Goal: Check status: Check status

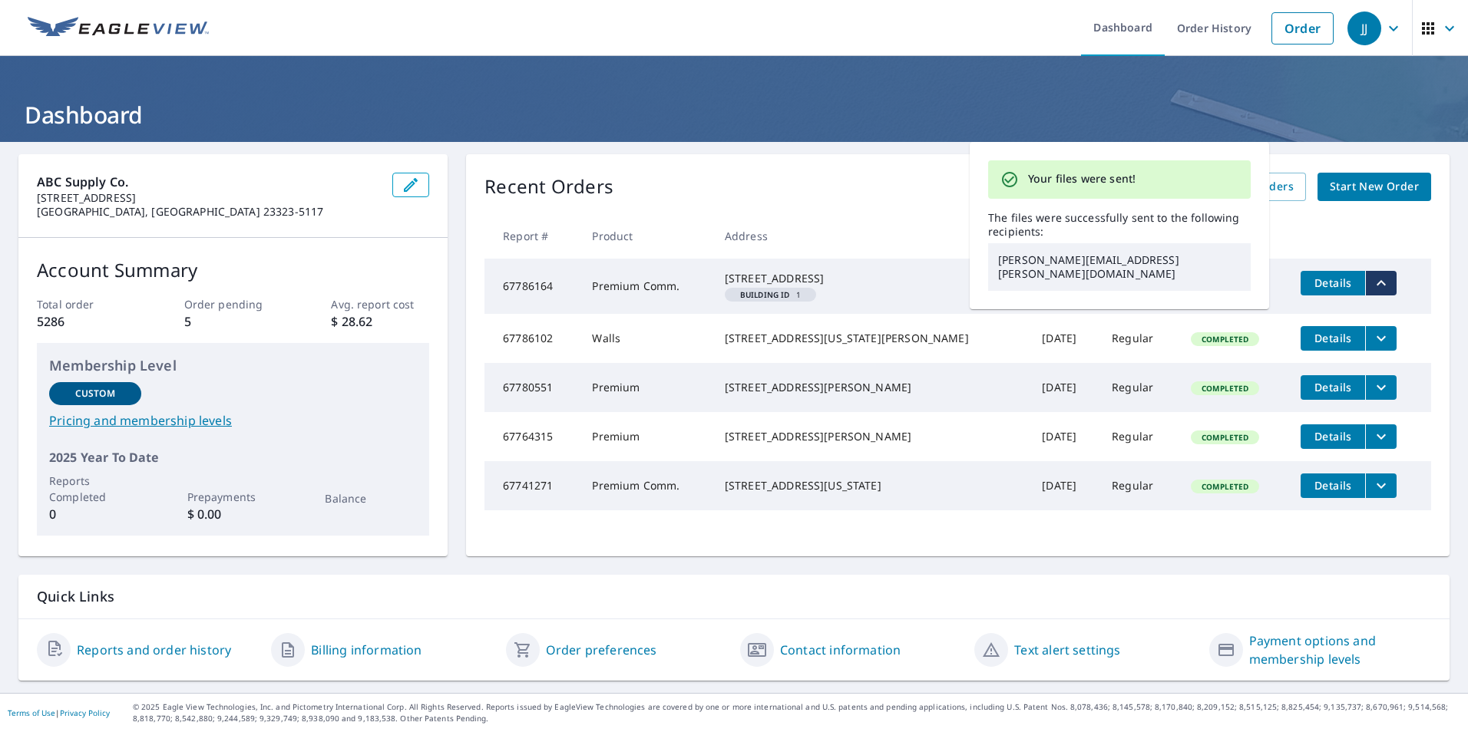
click at [1279, 142] on div "ABC Supply Co. 1329 Victory Blvd Chesapeake, VA 23323-5117 Account Summary Tota…" at bounding box center [734, 417] width 1468 height 551
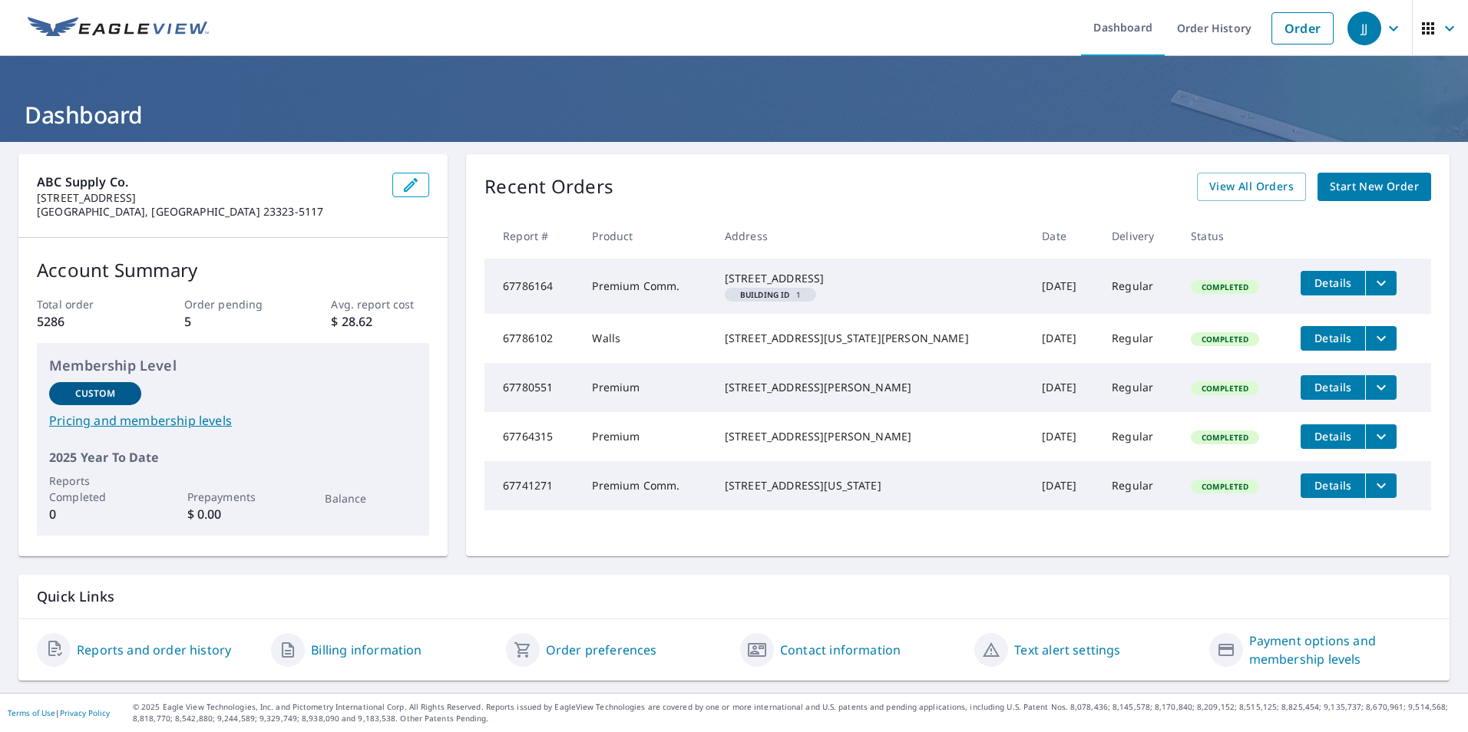
click at [1310, 285] on span "Details" at bounding box center [1333, 283] width 46 height 15
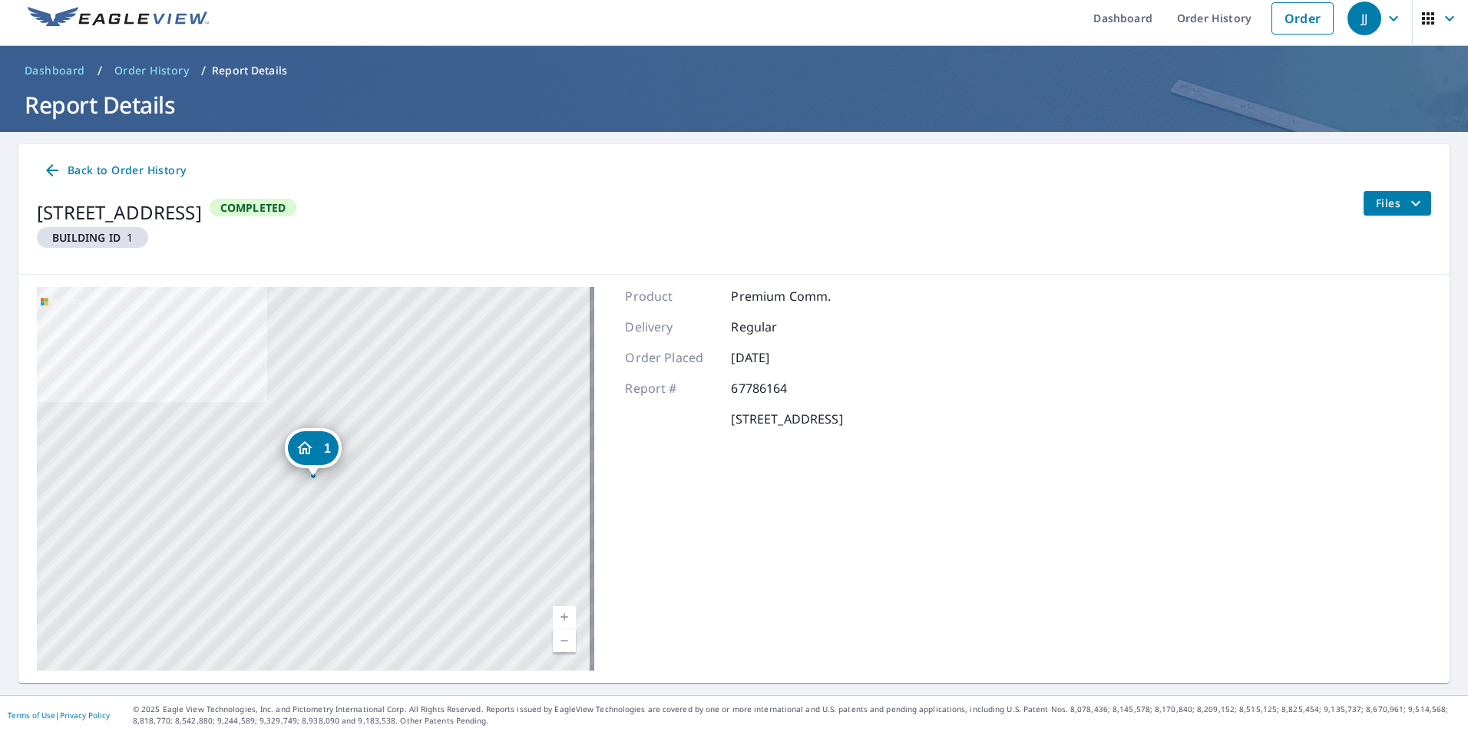
scroll to position [12, 0]
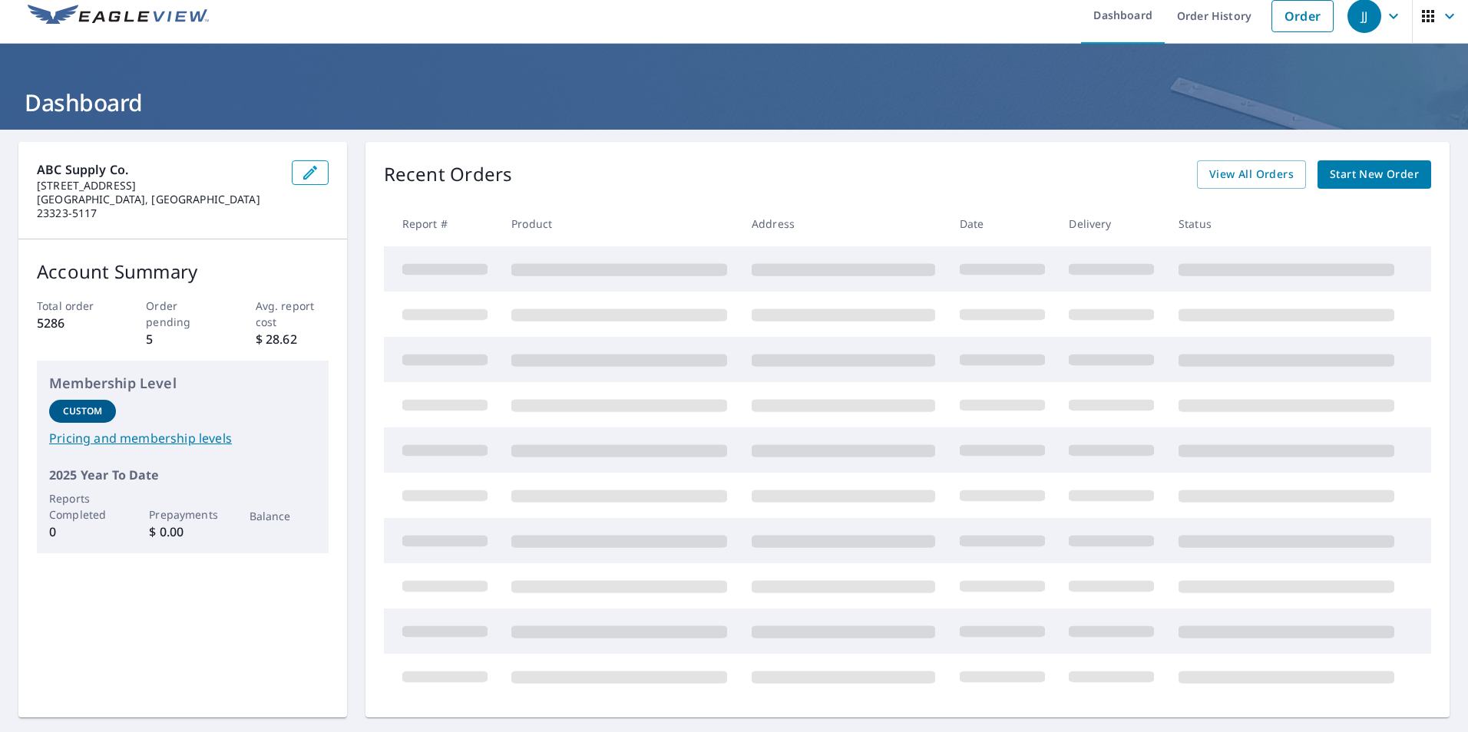
scroll to position [12, 0]
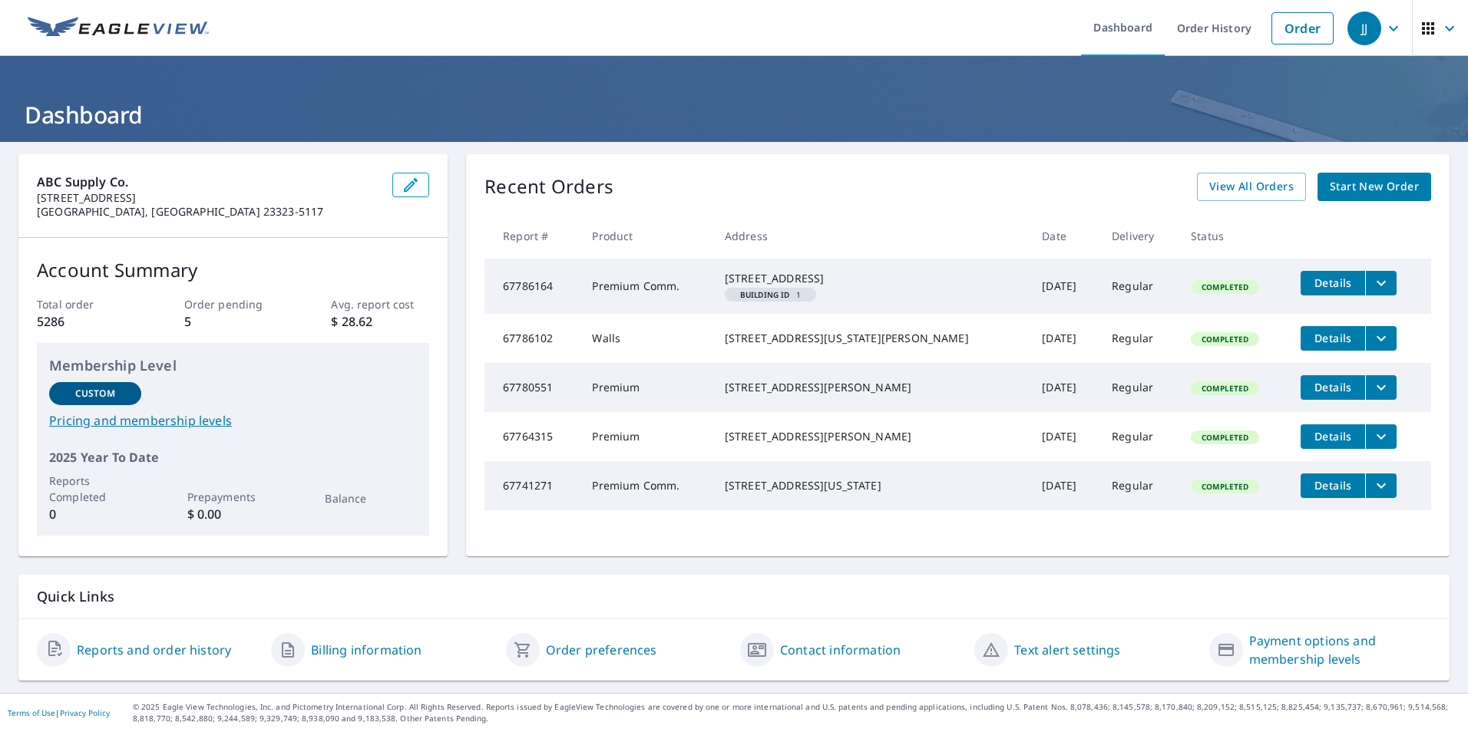
click at [1372, 274] on icon "filesDropdownBtn-67786164" at bounding box center [1381, 283] width 18 height 18
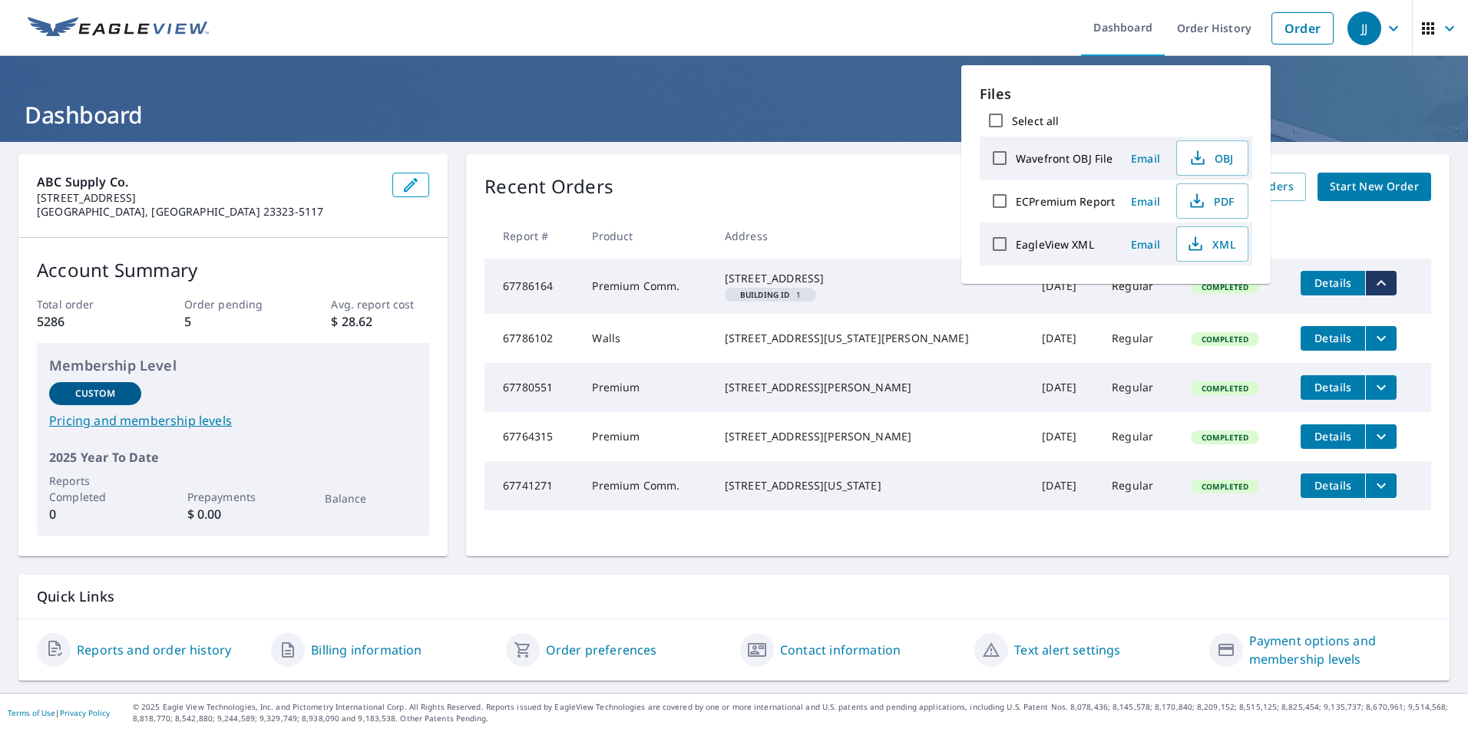
click at [1053, 201] on label "ECPremium Report" at bounding box center [1065, 201] width 99 height 15
click at [1016, 201] on input "ECPremium Report" at bounding box center [1000, 201] width 32 height 32
checkbox input "true"
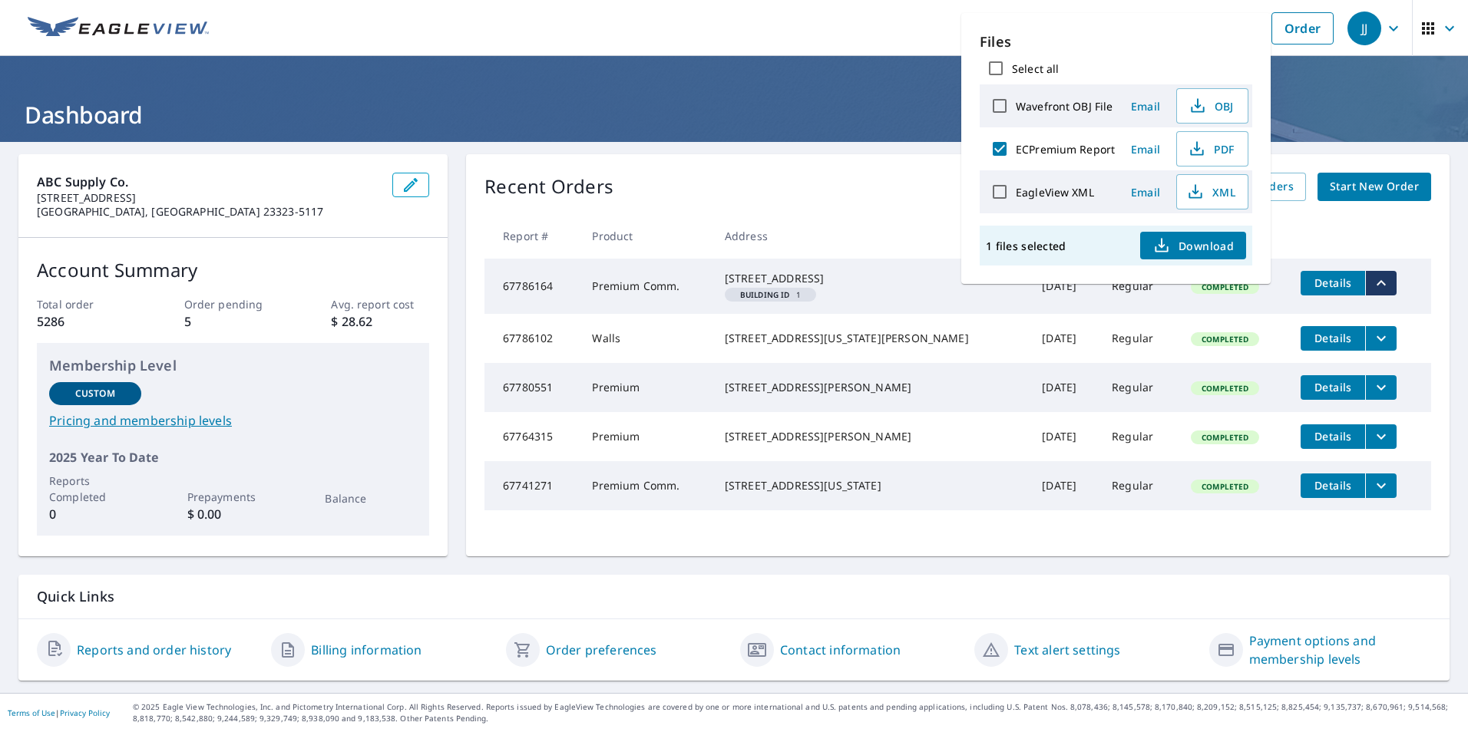
click at [1152, 152] on span "Email" at bounding box center [1145, 149] width 37 height 15
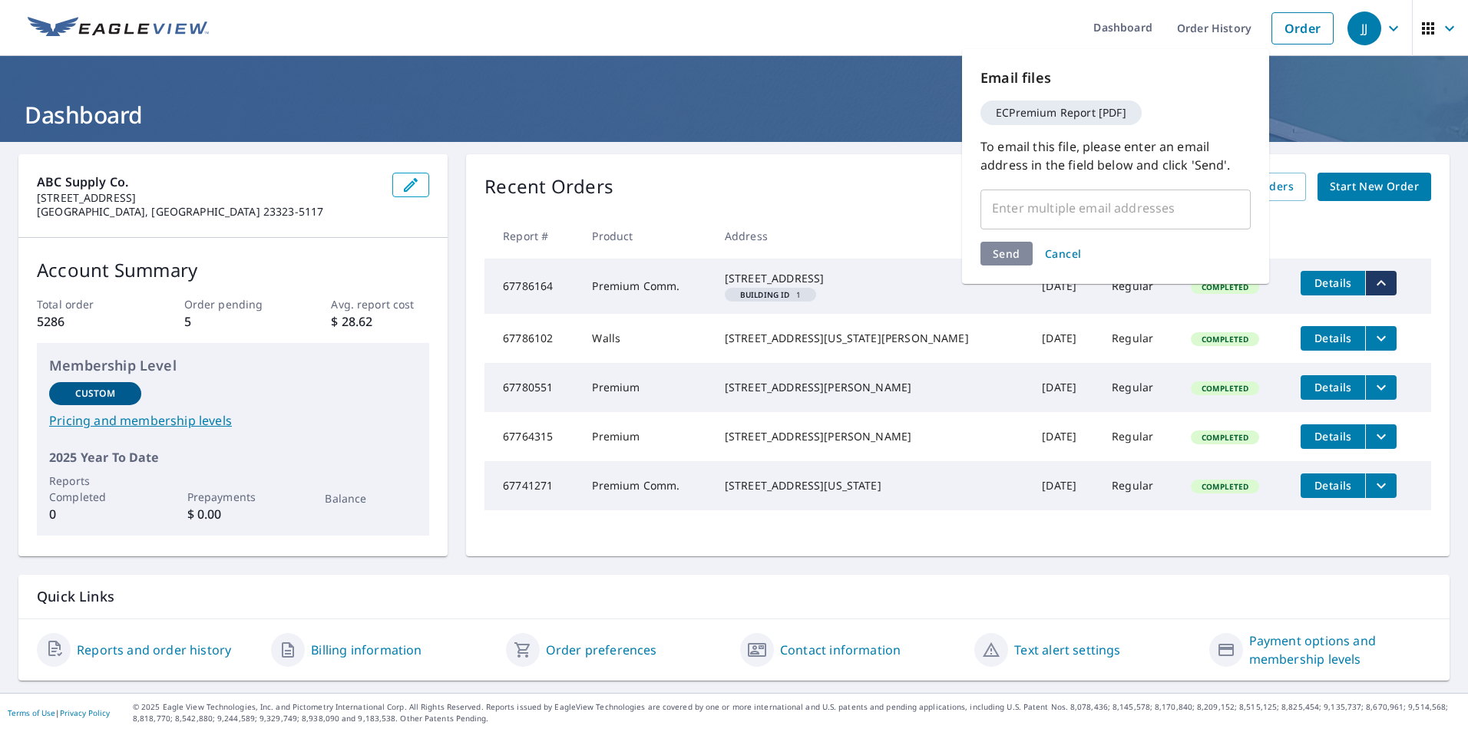
click at [1057, 249] on span "Cancel" at bounding box center [1063, 253] width 37 height 15
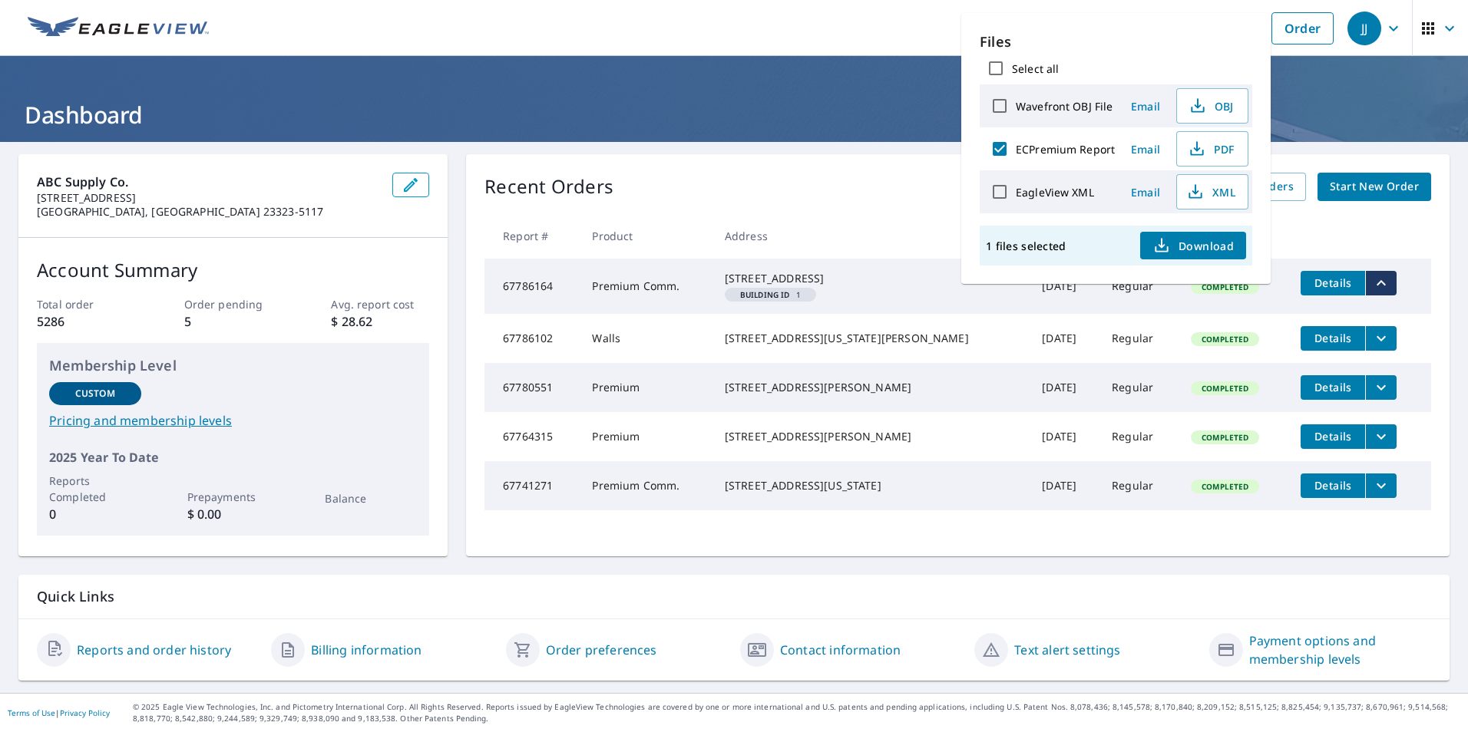
click at [1164, 245] on icon "button" at bounding box center [1162, 243] width 7 height 10
